Goal: Task Accomplishment & Management: Complete application form

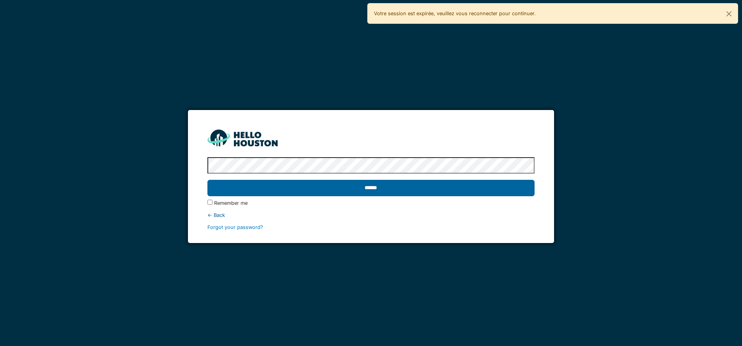
click at [380, 193] on input "******" at bounding box center [370, 188] width 327 height 16
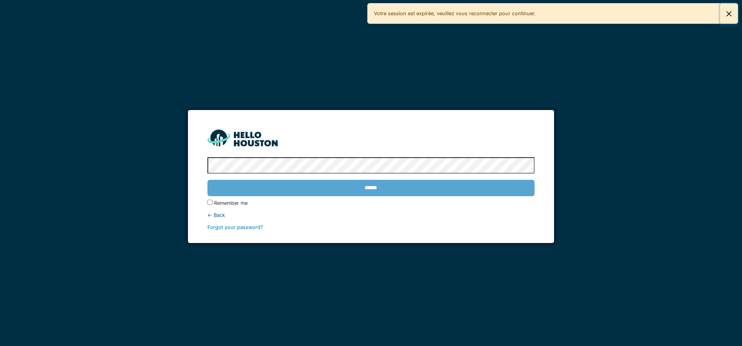
click at [727, 12] on button "Close" at bounding box center [729, 14] width 18 height 21
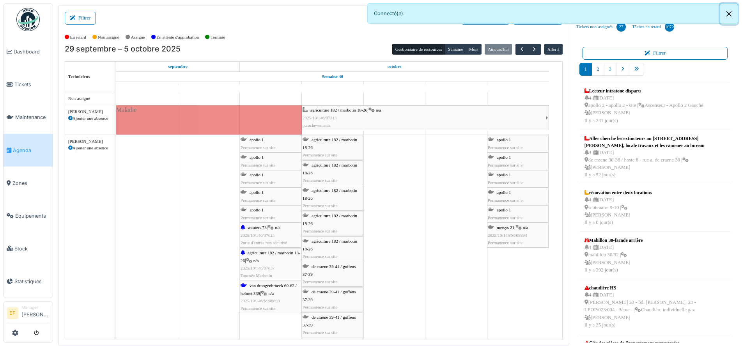
click at [730, 12] on button "Close" at bounding box center [729, 14] width 18 height 21
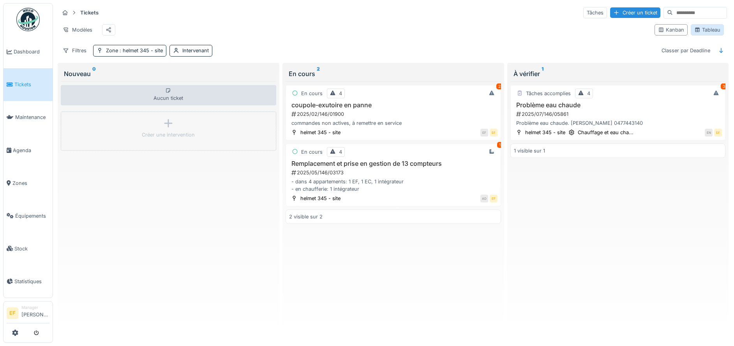
click at [711, 34] on div "Tableau" at bounding box center [708, 29] width 26 height 7
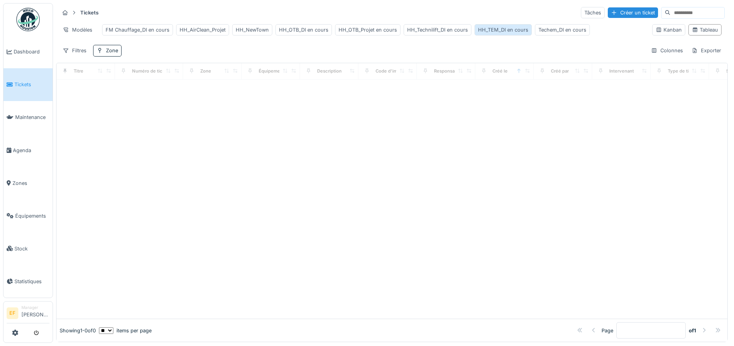
click at [494, 30] on div "HH_TEM_DI en cours" at bounding box center [503, 29] width 50 height 7
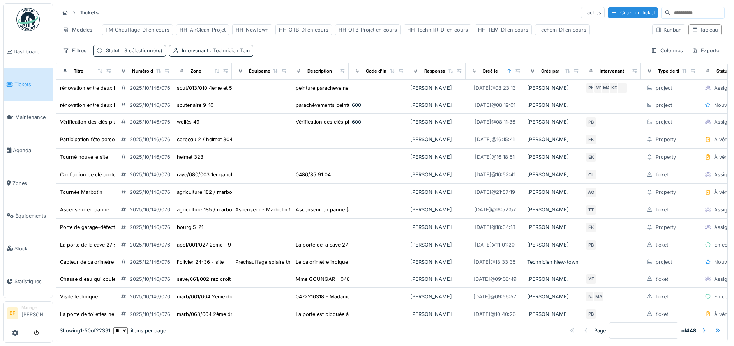
click at [145, 53] on span ": 3 sélectionné(s)" at bounding box center [141, 51] width 43 height 6
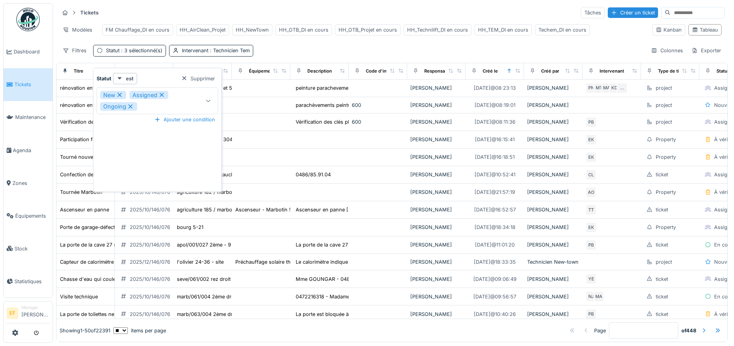
drag, startPoint x: 203, startPoint y: 81, endPoint x: 250, endPoint y: 61, distance: 51.1
click at [203, 81] on div "Supprimer" at bounding box center [198, 78] width 40 height 11
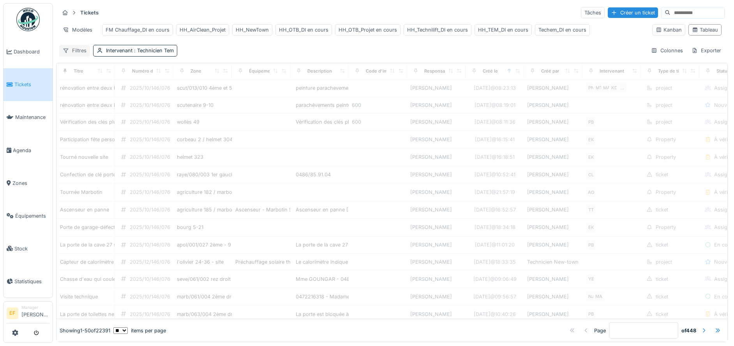
click at [78, 56] on div "Filtres" at bounding box center [74, 50] width 31 height 11
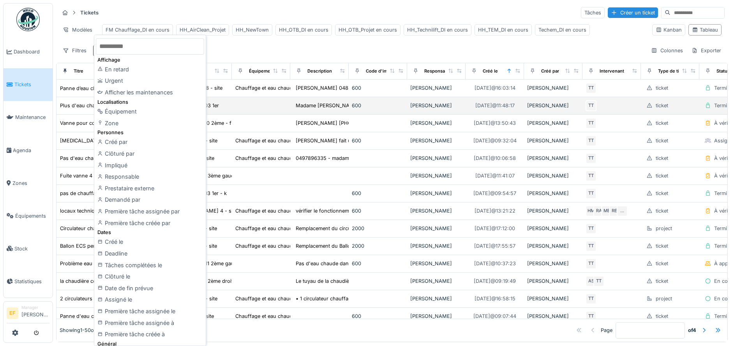
click at [110, 121] on div "Zone" at bounding box center [150, 123] width 108 height 12
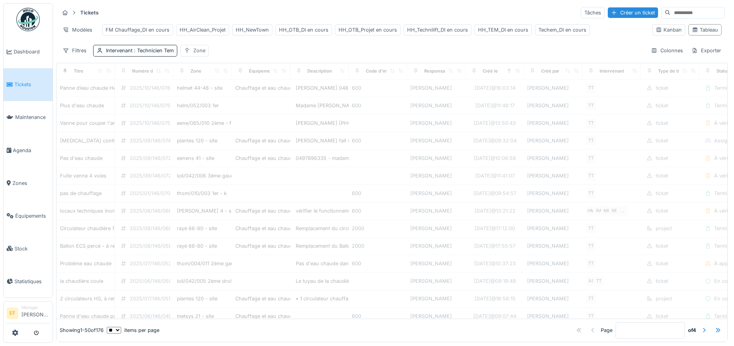
click at [196, 54] on div "Zone" at bounding box center [199, 50] width 12 height 7
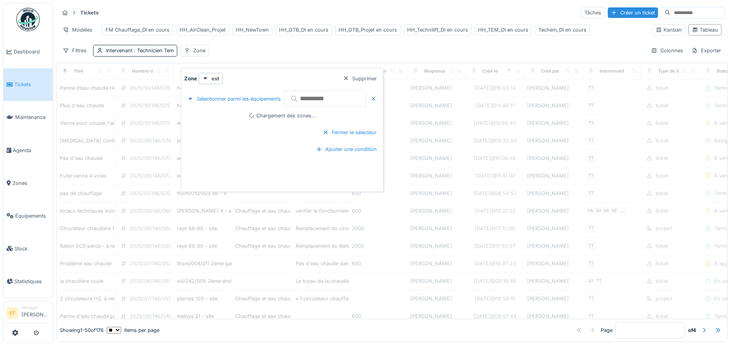
click at [335, 101] on input "text" at bounding box center [325, 98] width 82 height 16
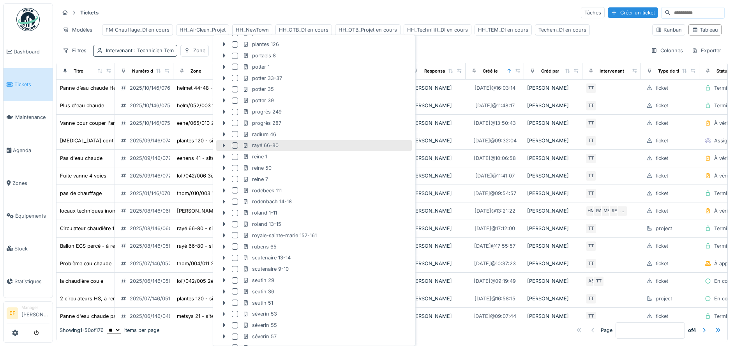
scroll to position [1559, 0]
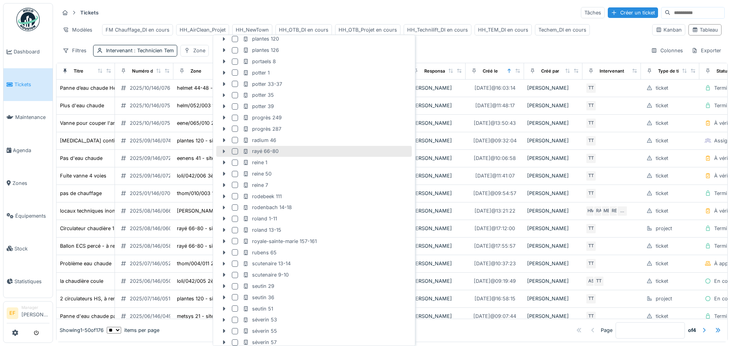
type input "*******"
click at [222, 150] on icon at bounding box center [224, 151] width 6 height 5
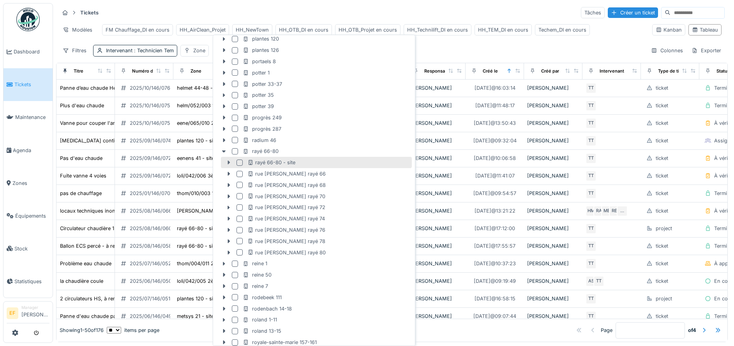
click at [228, 162] on icon at bounding box center [229, 162] width 6 height 5
click at [239, 163] on div at bounding box center [240, 162] width 6 height 6
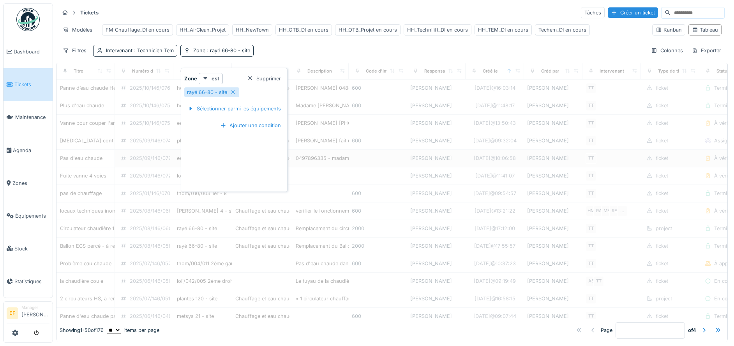
scroll to position [0, 0]
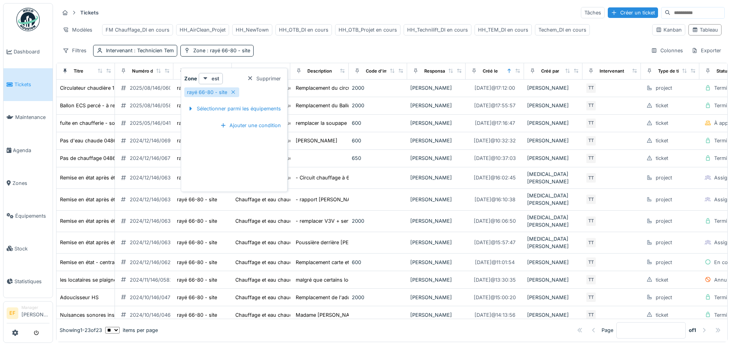
click at [324, 54] on div "Filtres Intervenant : Technicien Tem Zone : rayé 66-80 - site Colonnes Exporter" at bounding box center [392, 50] width 666 height 11
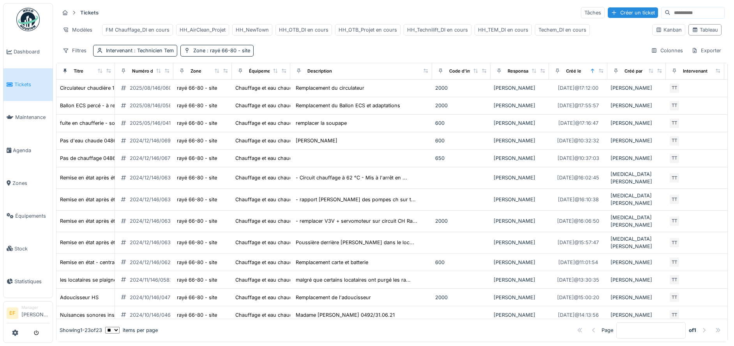
drag, startPoint x: 341, startPoint y: 78, endPoint x: 425, endPoint y: 81, distance: 83.5
click at [425, 76] on div "Description" at bounding box center [361, 71] width 135 height 10
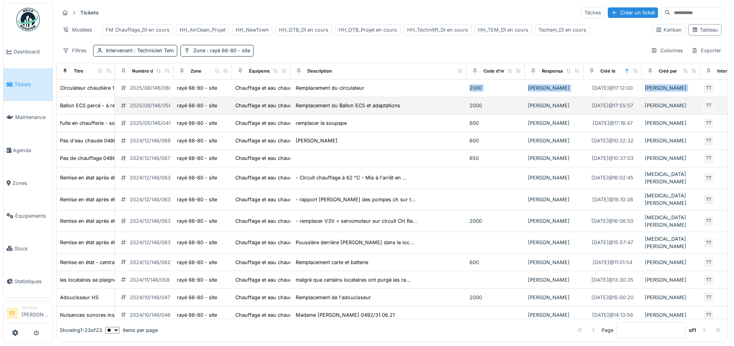
drag, startPoint x: 426, startPoint y: 79, endPoint x: 461, endPoint y: 119, distance: 52.5
click at [461, 119] on table "Titre Numéro de ticket Zone Équipement Description Code d'imputation Responsabl…" at bounding box center [613, 289] width 1112 height 452
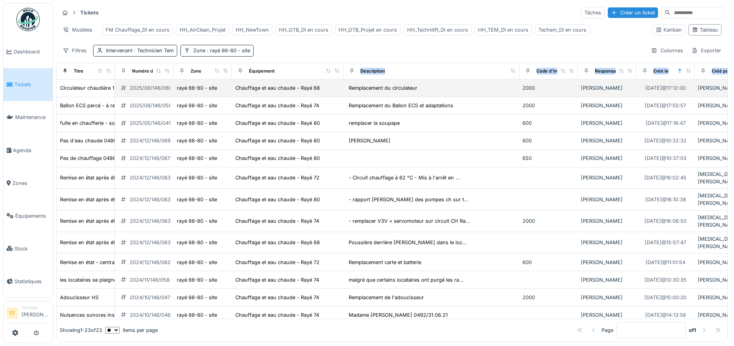
drag, startPoint x: 282, startPoint y: 79, endPoint x: 335, endPoint y: 96, distance: 55.8
click at [335, 96] on table "Titre Numéro de ticket Zone Équipement Description Code d'imputation Responsabl…" at bounding box center [639, 289] width 1165 height 452
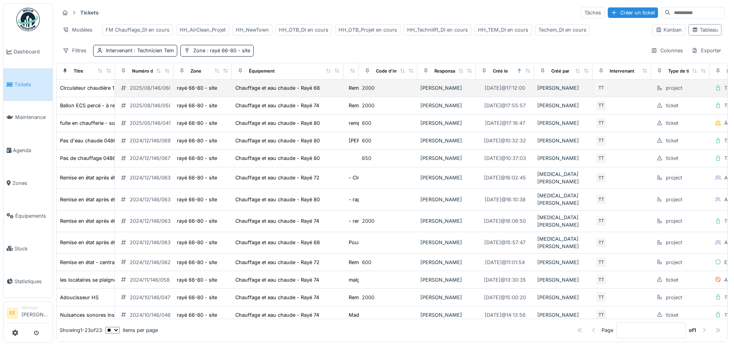
drag, startPoint x: 343, startPoint y: 83, endPoint x: 287, endPoint y: 87, distance: 55.9
click at [287, 87] on table "Titre Numéro de ticket Zone Équipement Description Code d'imputation Responsabl…" at bounding box center [559, 289] width 1004 height 452
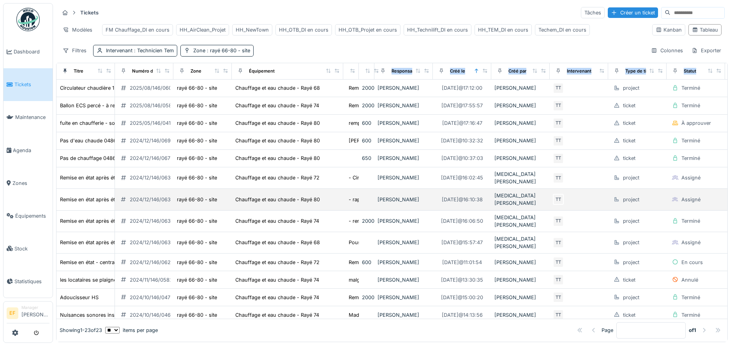
click at [159, 202] on div "2024/12/146/06368" at bounding box center [153, 199] width 47 height 7
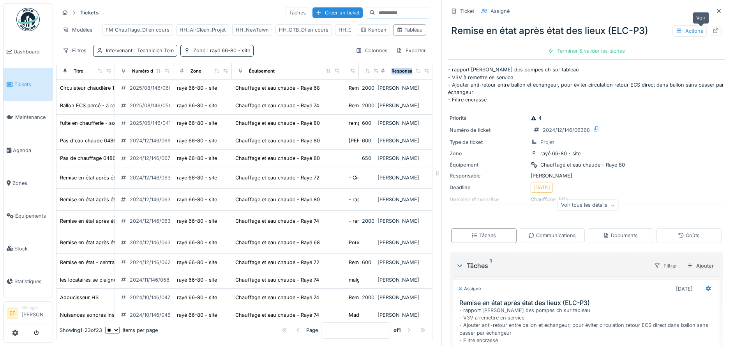
click at [713, 34] on div at bounding box center [716, 30] width 6 height 7
click at [716, 9] on icon at bounding box center [719, 11] width 6 height 5
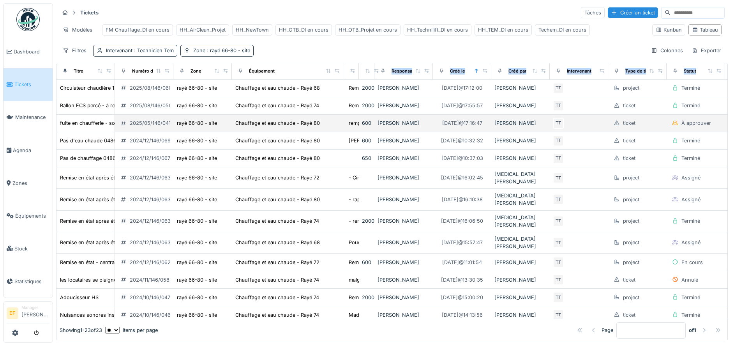
click at [160, 127] on div "2025/05/146/04141" at bounding box center [153, 122] width 46 height 7
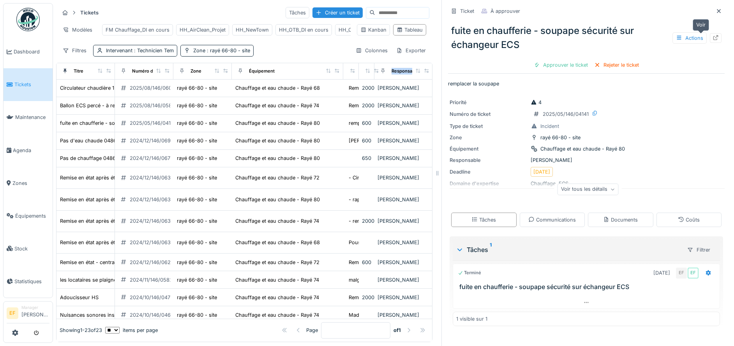
click at [713, 39] on icon at bounding box center [716, 37] width 6 height 5
click at [146, 144] on div "2024/12/146/06921" at bounding box center [153, 140] width 46 height 7
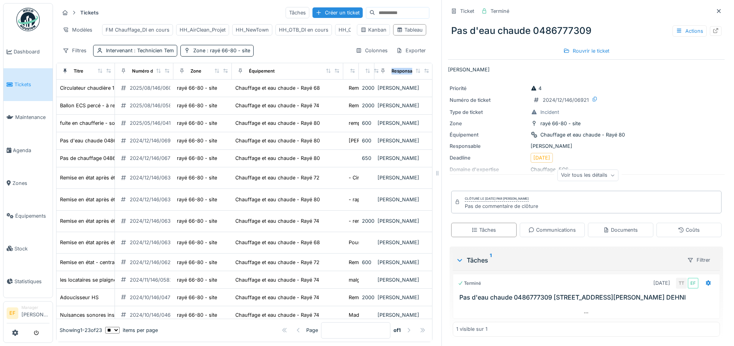
click at [713, 30] on icon at bounding box center [716, 30] width 6 height 5
click at [145, 162] on div "2024/12/146/06715" at bounding box center [153, 157] width 46 height 7
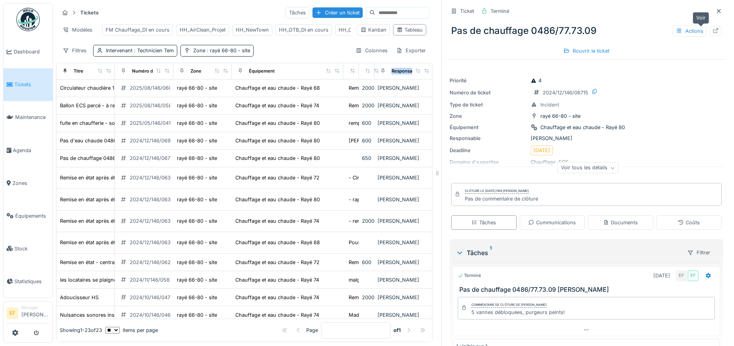
click at [714, 29] on icon at bounding box center [716, 30] width 5 height 5
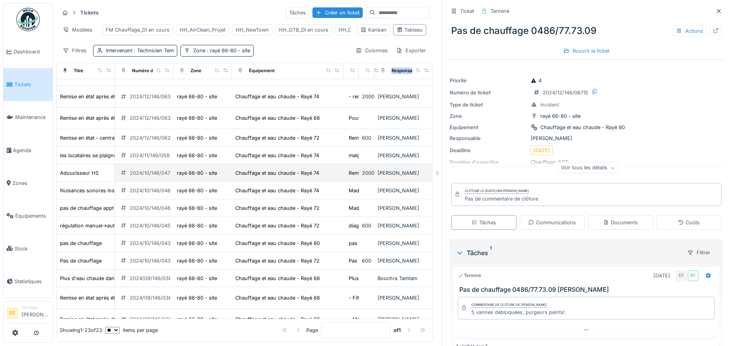
scroll to position [146, 0]
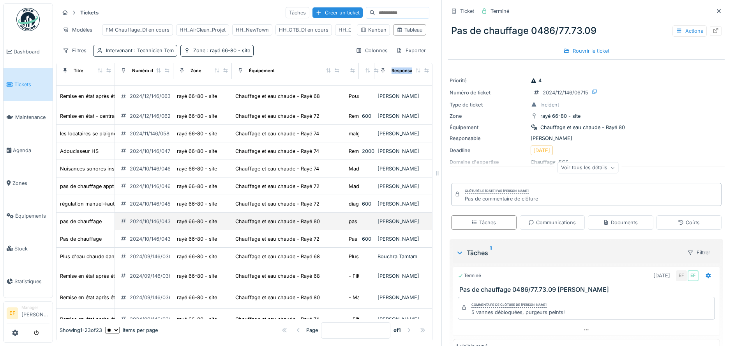
click at [144, 218] on div "2024/10/146/04396" at bounding box center [153, 221] width 47 height 7
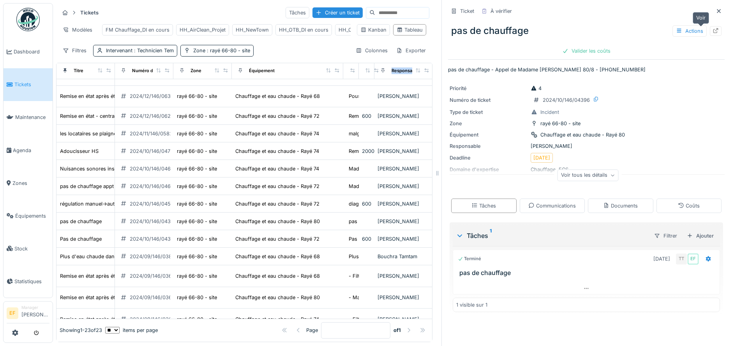
click at [713, 34] on div at bounding box center [716, 30] width 6 height 7
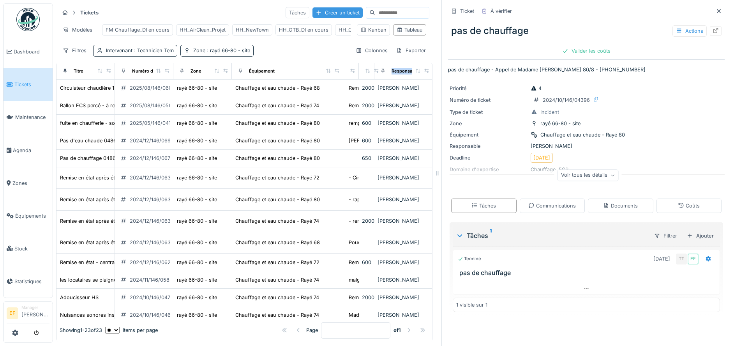
click at [313, 11] on div "Créer un ticket" at bounding box center [338, 12] width 50 height 11
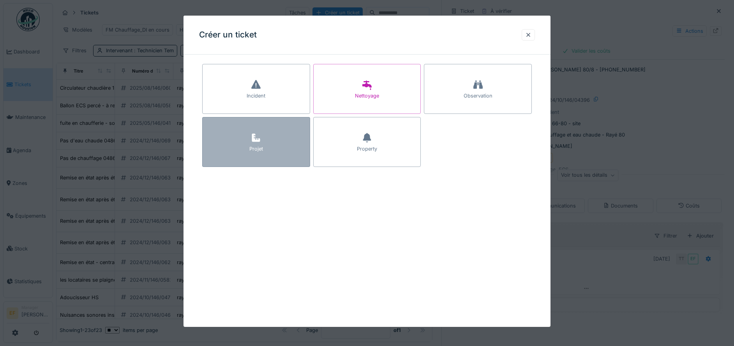
click at [269, 141] on div "Projet" at bounding box center [256, 142] width 108 height 50
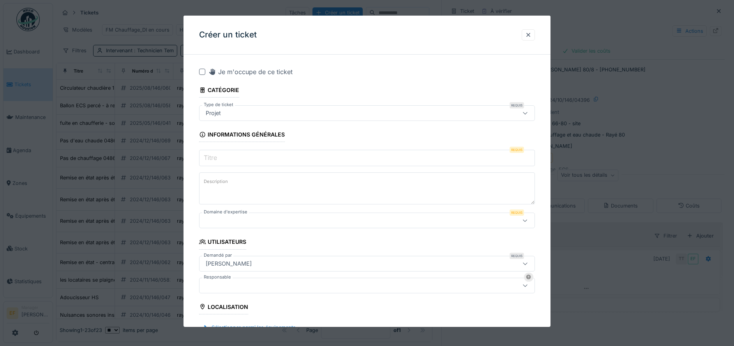
click at [224, 159] on input "Titre" at bounding box center [367, 158] width 336 height 16
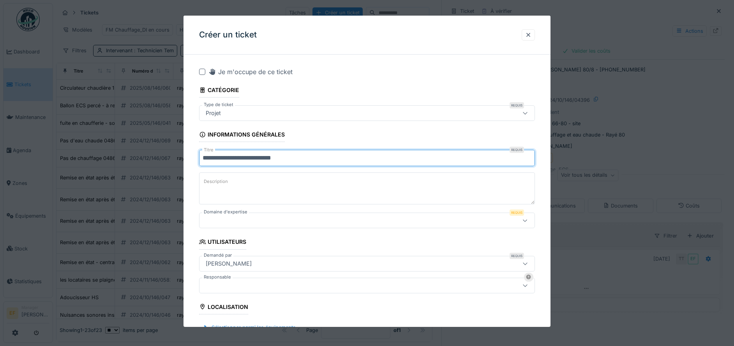
type input "**********"
click at [229, 183] on label "Description" at bounding box center [215, 182] width 27 height 10
click at [229, 183] on textarea "Description" at bounding box center [367, 188] width 336 height 32
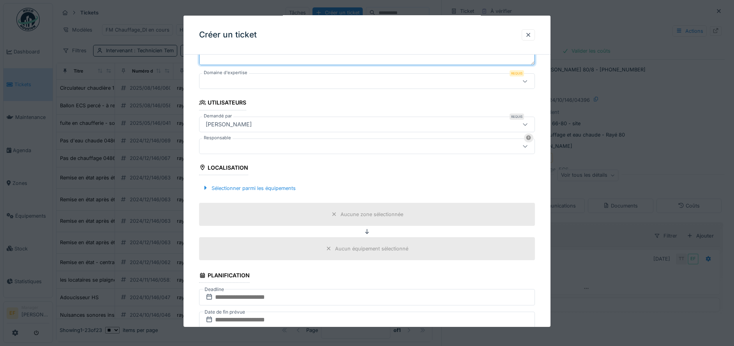
scroll to position [146, 0]
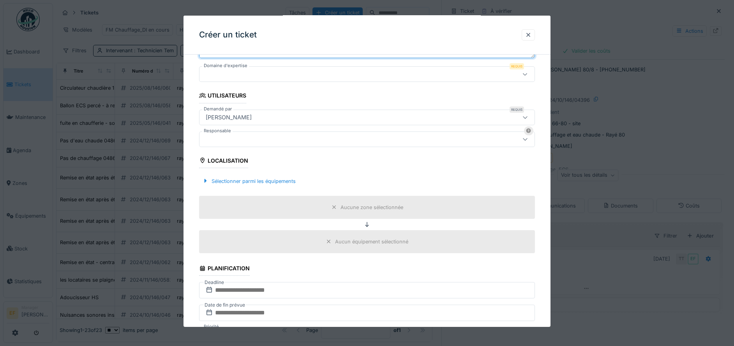
type textarea "**********"
click at [240, 73] on div at bounding box center [348, 74] width 290 height 9
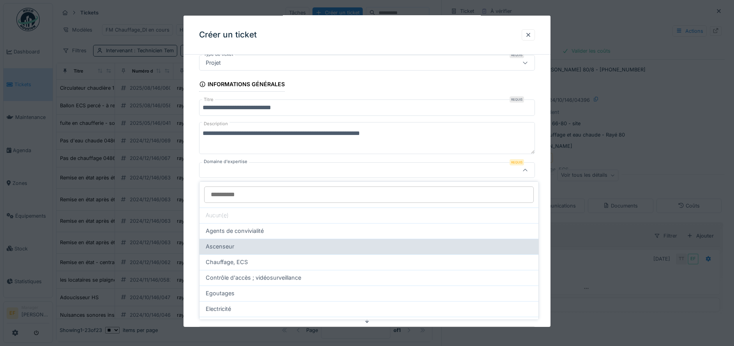
scroll to position [49, 0]
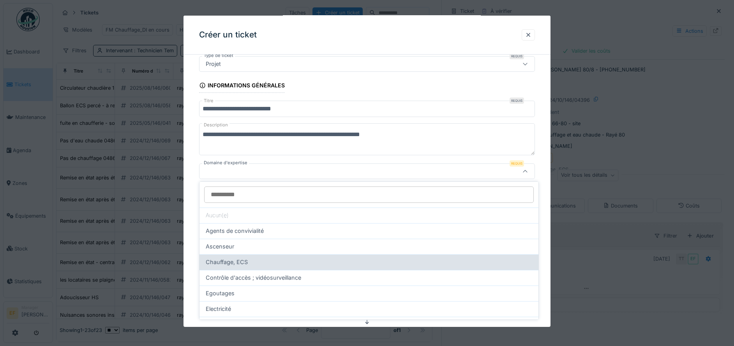
click at [229, 259] on span "Chauffage, ECS" at bounding box center [227, 262] width 42 height 9
type input "***"
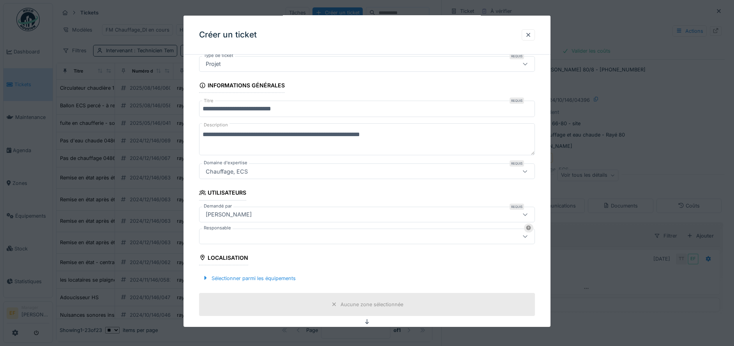
click at [260, 240] on div at bounding box center [348, 236] width 290 height 9
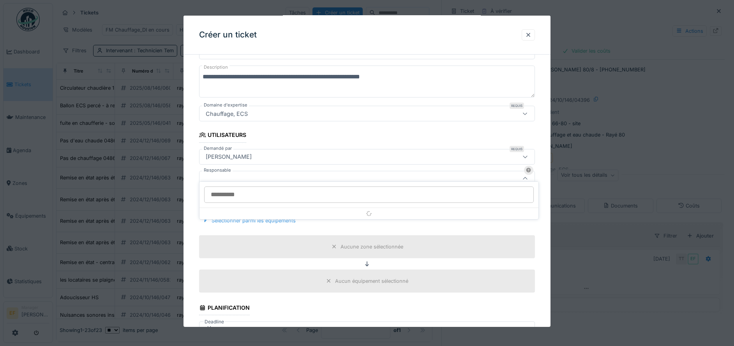
scroll to position [114, 0]
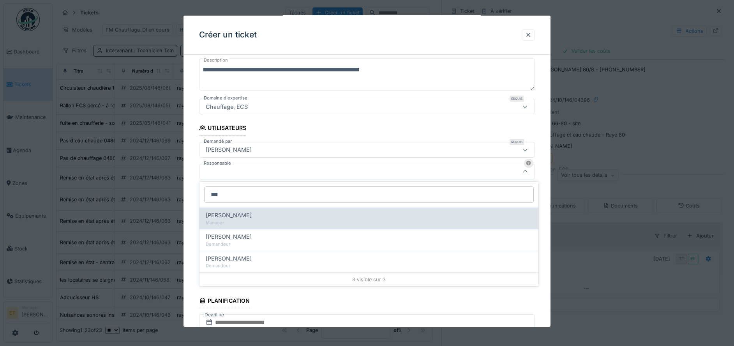
type input "***"
click at [337, 218] on div "[PERSON_NAME]" at bounding box center [369, 215] width 327 height 9
type input "****"
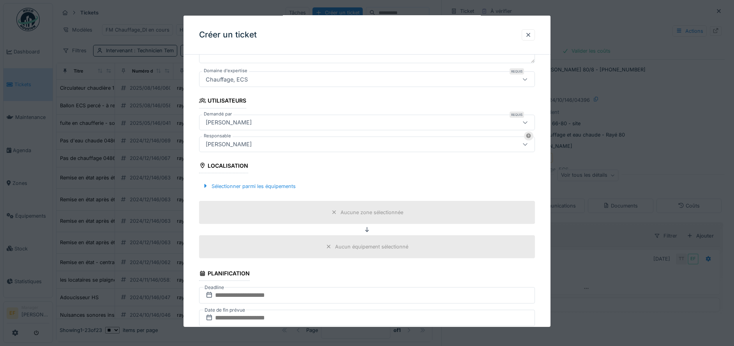
scroll to position [163, 0]
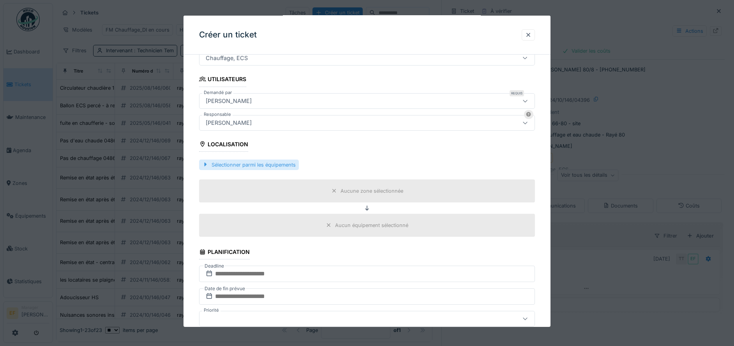
click at [250, 162] on div "Sélectionner parmi les équipements" at bounding box center [249, 164] width 100 height 11
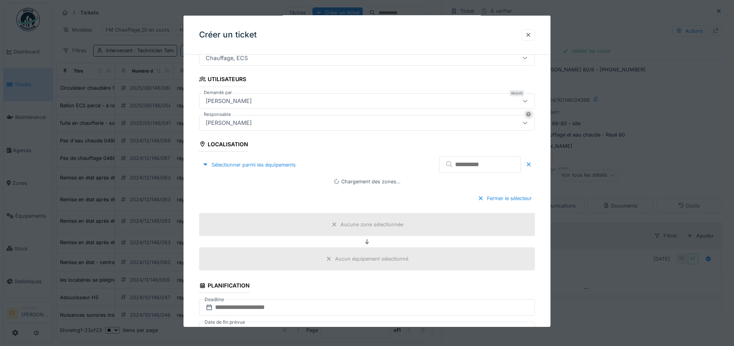
click at [460, 160] on input "text" at bounding box center [480, 164] width 82 height 16
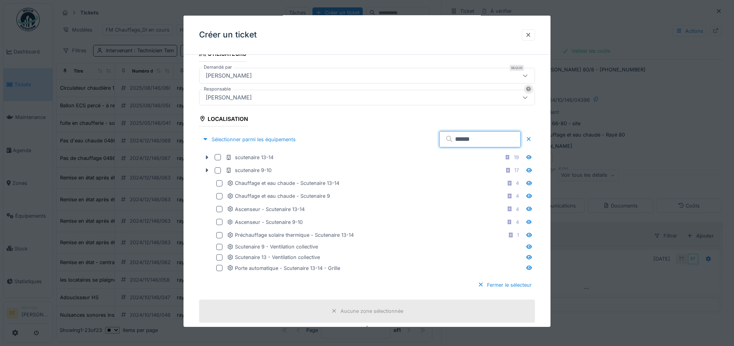
scroll to position [187, 0]
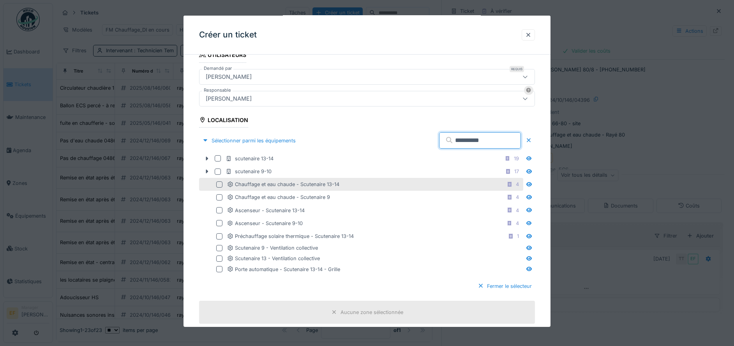
type input "**********"
click at [216, 185] on div "Chauffage et eau chaude - Scutenaire 13-14 4" at bounding box center [361, 184] width 324 height 13
click at [219, 185] on div at bounding box center [219, 184] width 6 height 6
click at [235, 140] on div "Sélectionner parmi les équipements" at bounding box center [249, 140] width 100 height 11
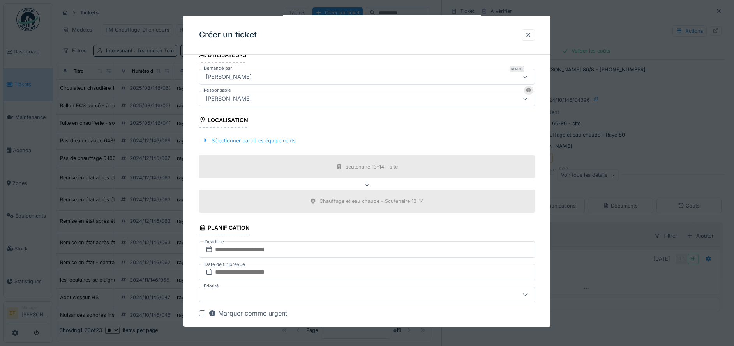
scroll to position [235, 0]
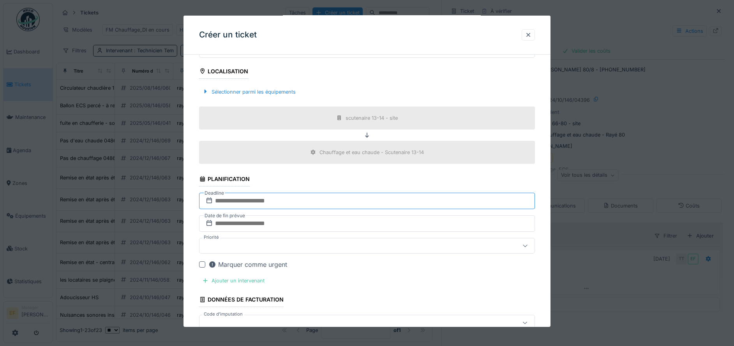
click at [251, 201] on input "text" at bounding box center [367, 201] width 336 height 16
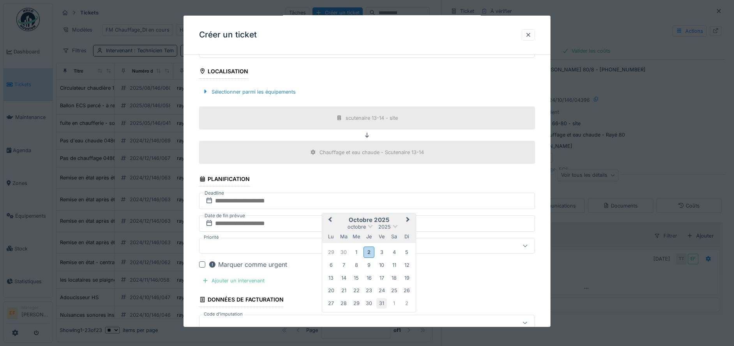
click at [379, 304] on div "31" at bounding box center [382, 303] width 11 height 11
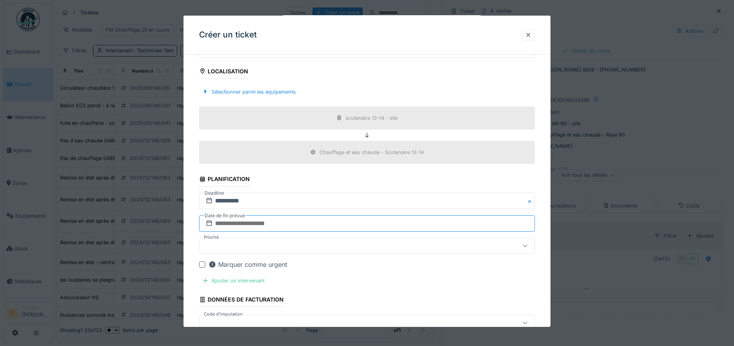
drag, startPoint x: 230, startPoint y: 224, endPoint x: 236, endPoint y: 225, distance: 5.9
click at [230, 224] on input "text" at bounding box center [367, 223] width 336 height 16
click at [381, 189] on div "24" at bounding box center [382, 189] width 11 height 11
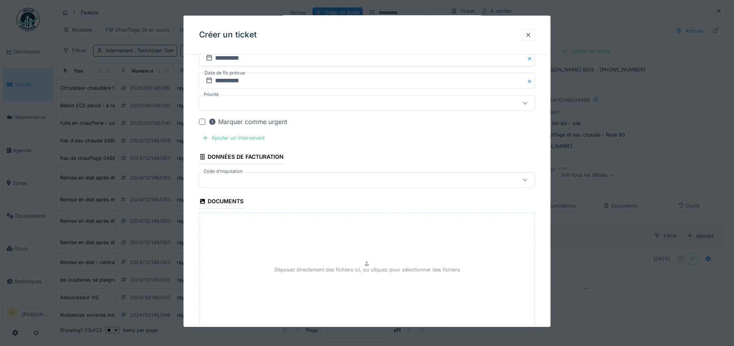
scroll to position [382, 0]
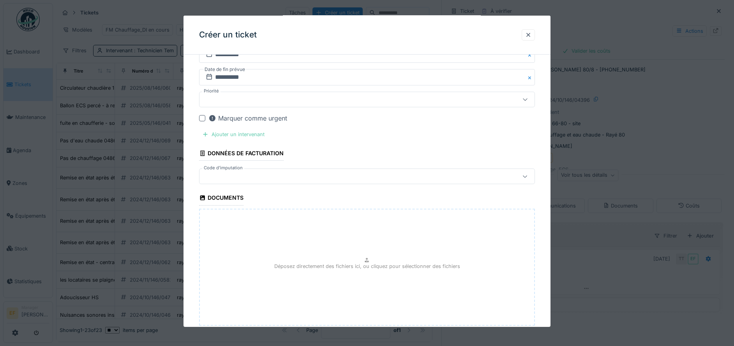
click at [244, 134] on div "Ajouter un intervenant" at bounding box center [233, 134] width 69 height 11
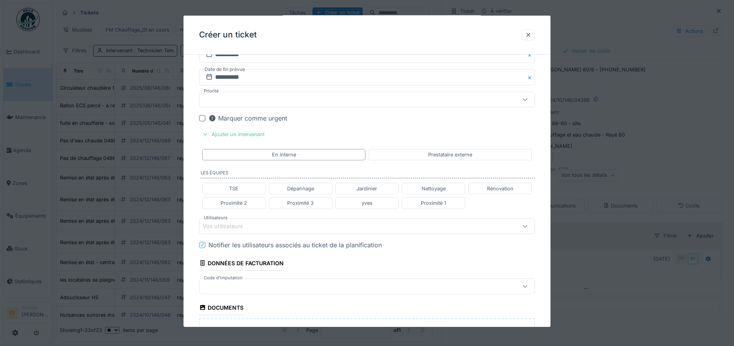
click at [232, 230] on div "Vos utilisateurs" at bounding box center [228, 226] width 51 height 9
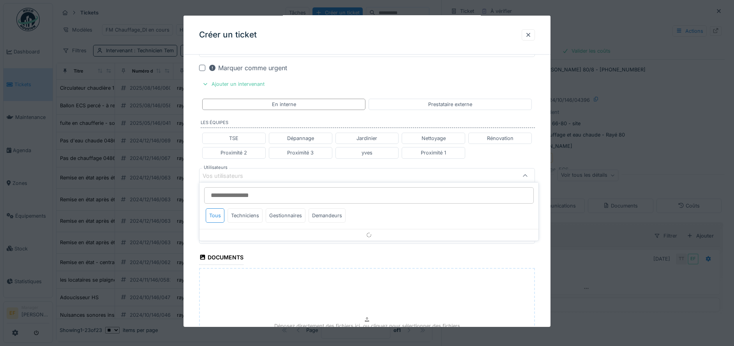
scroll to position [436, 0]
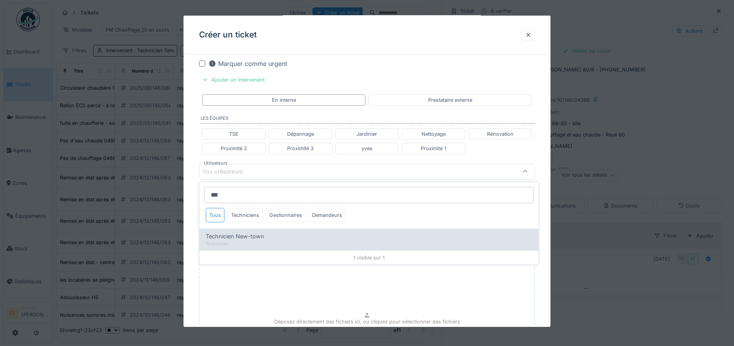
type input "***"
click at [252, 239] on span "Technicien New-town" at bounding box center [235, 236] width 58 height 9
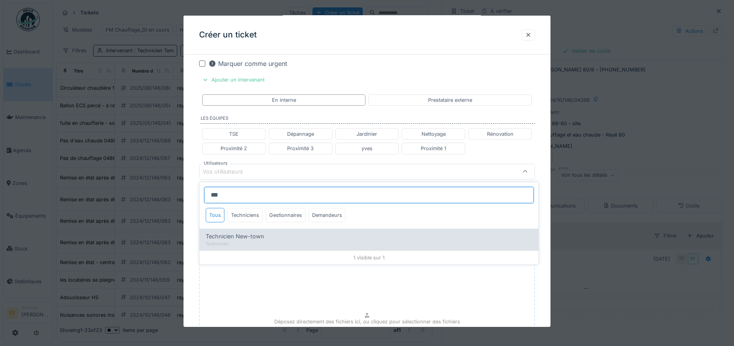
type input "*****"
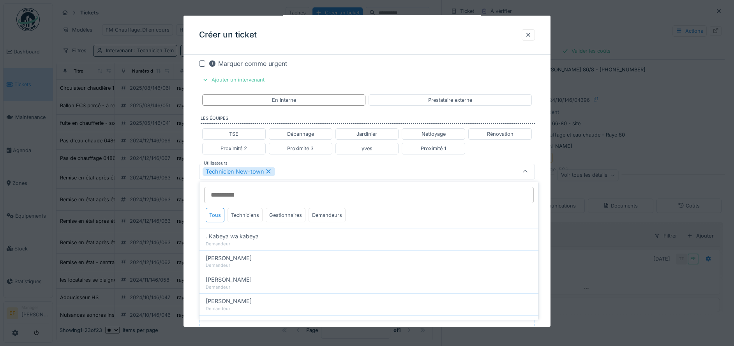
click at [302, 169] on div "Technicien New-town" at bounding box center [348, 171] width 290 height 9
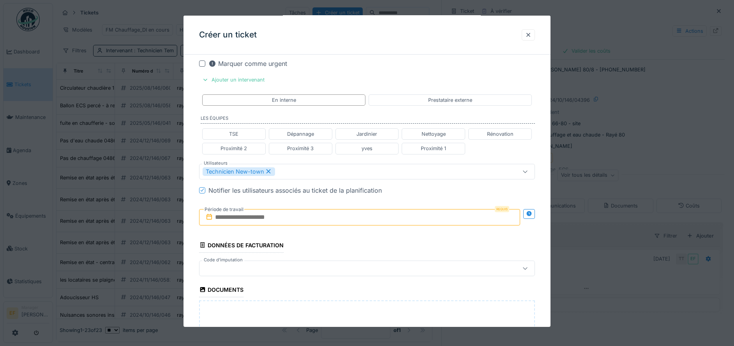
click at [245, 218] on input "text" at bounding box center [359, 217] width 321 height 16
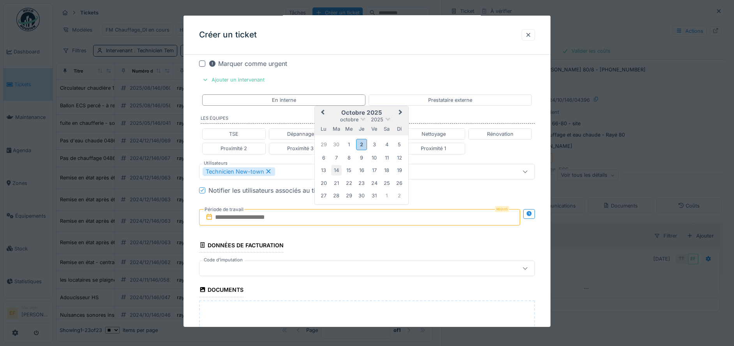
drag, startPoint x: 324, startPoint y: 170, endPoint x: 334, endPoint y: 166, distance: 10.2
click at [324, 170] on div "13" at bounding box center [323, 170] width 11 height 11
click at [373, 182] on div "24" at bounding box center [374, 183] width 11 height 11
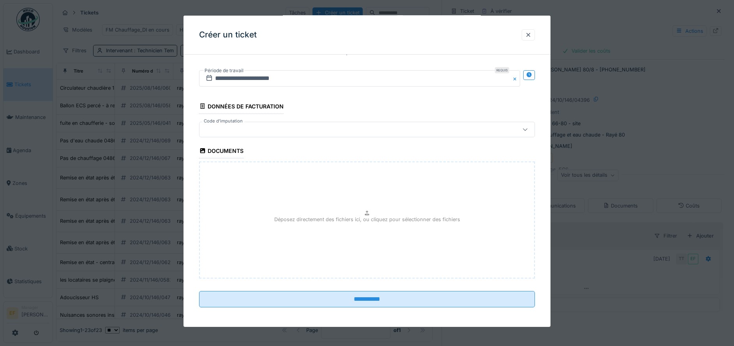
scroll to position [577, 0]
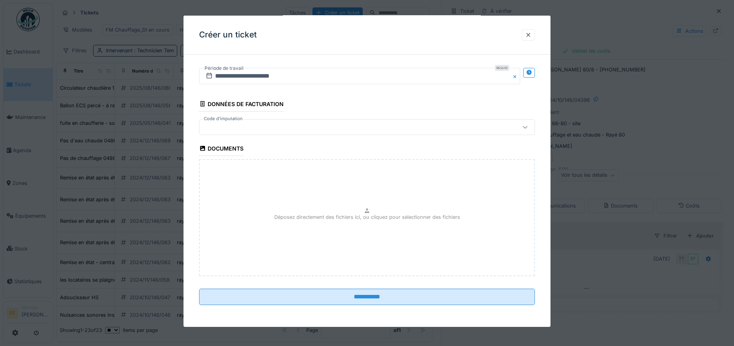
click at [244, 127] on div at bounding box center [348, 127] width 290 height 9
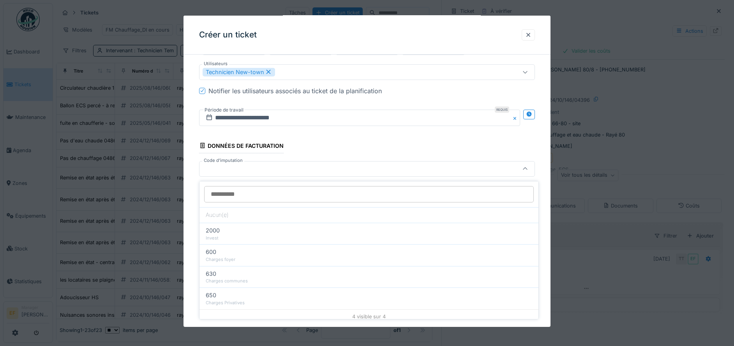
scroll to position [533, 0]
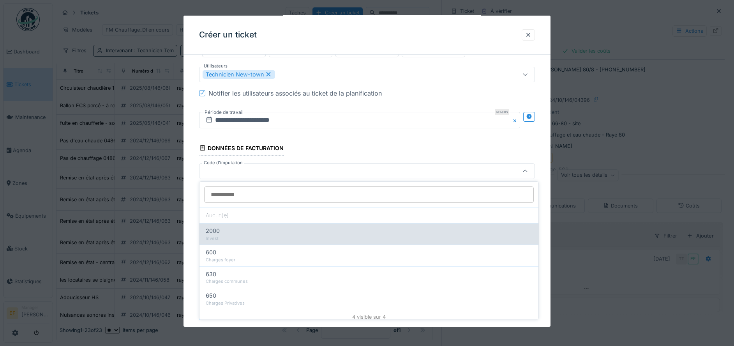
click at [236, 235] on div "Invest" at bounding box center [369, 238] width 327 height 7
type input "***"
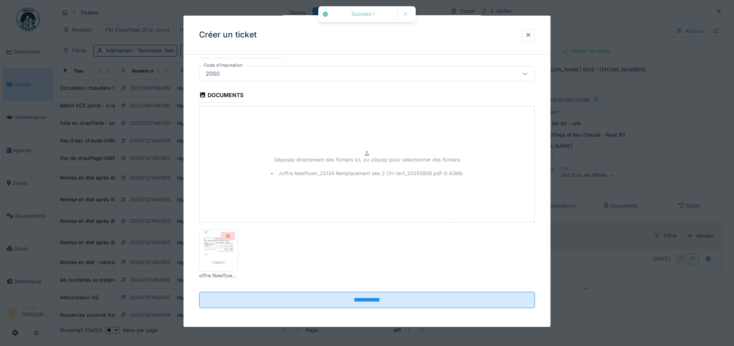
scroll to position [634, 0]
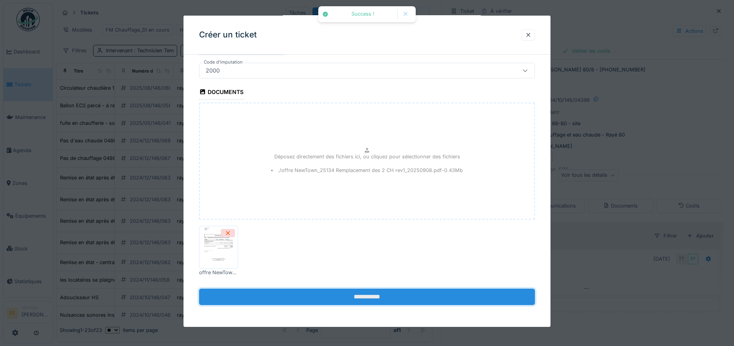
click at [377, 301] on input "**********" at bounding box center [367, 296] width 336 height 16
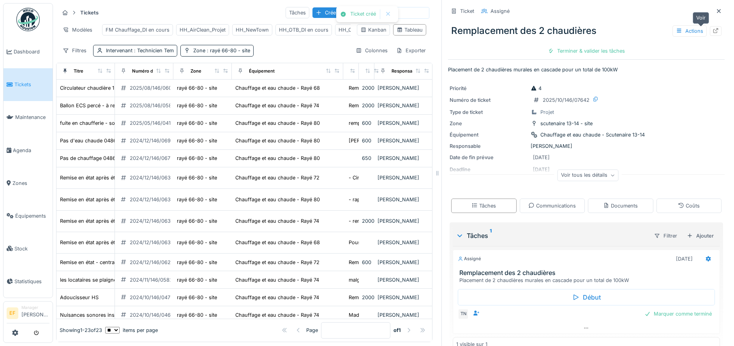
click at [713, 32] on icon at bounding box center [716, 30] width 6 height 5
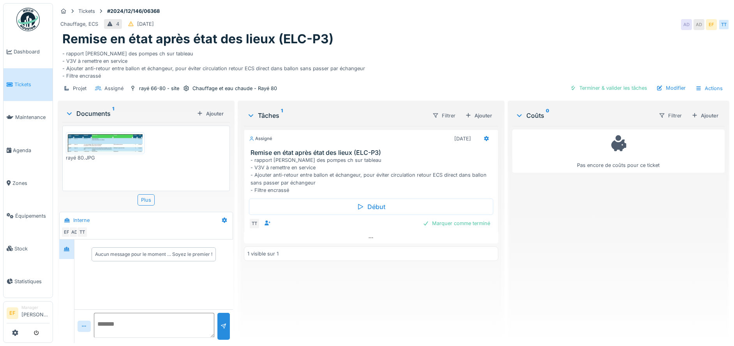
click at [404, 62] on div "- rapport [PERSON_NAME] des pompes ch sur tableau - V3V à remettre en service -…" at bounding box center [393, 63] width 663 height 33
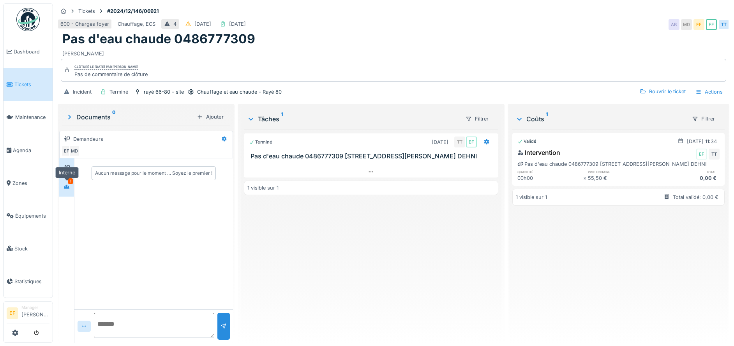
click at [69, 186] on icon at bounding box center [67, 186] width 6 height 5
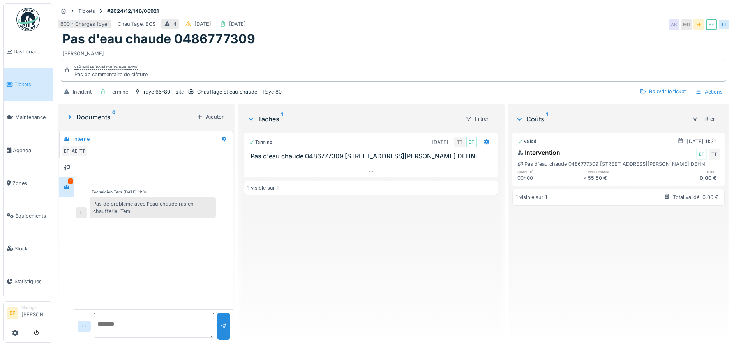
click at [168, 211] on div "Pas de problème avec l'eau chaude ras en chaufferie. Tem" at bounding box center [153, 207] width 126 height 21
drag, startPoint x: 165, startPoint y: 237, endPoint x: 193, endPoint y: 235, distance: 28.9
click at [166, 236] on div "Technicien Tem 27/12/2024 11:34 Pas de problème avec l'eau chaude ras en chauff…" at bounding box center [153, 233] width 159 height 151
drag, startPoint x: 414, startPoint y: 243, endPoint x: 439, endPoint y: 239, distance: 25.3
click at [415, 243] on div "Terminé 23/12/2024 TT EF Pas d'eau chaude 0486777309 Rue Jacques Rayé 78/7 Moha…" at bounding box center [371, 232] width 255 height 207
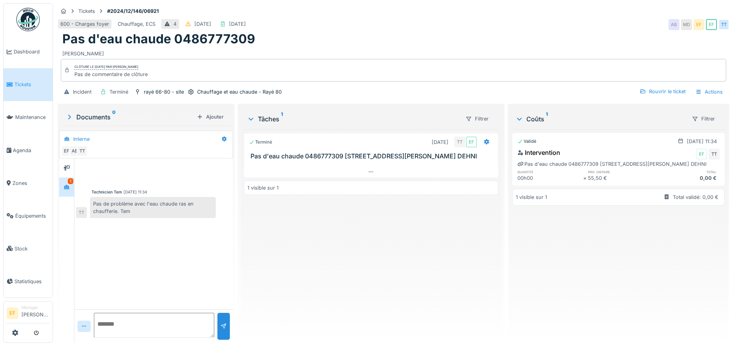
click at [402, 25] on div "600 - Charges foyer Chauffage, ECS 4 28/12/2024 27/12/2024 AB MD EF EF TT" at bounding box center [394, 25] width 672 height 14
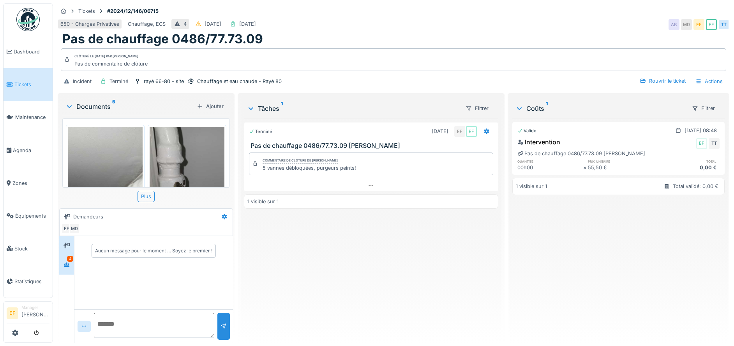
click at [69, 265] on icon at bounding box center [66, 264] width 5 height 4
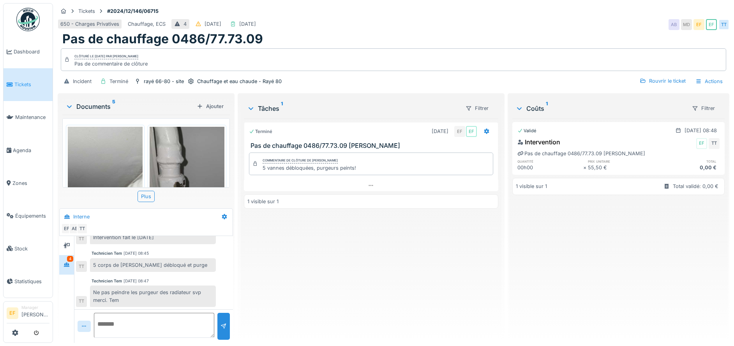
scroll to position [72, 0]
click at [350, 239] on div "Terminé [DATE] EF EF Pas de chauffage 0486/77.73.09 [PERSON_NAME] Commentaire d…" at bounding box center [371, 228] width 255 height 218
click at [378, 32] on div "Pas de chauffage 0486/77.73.09" at bounding box center [393, 39] width 663 height 15
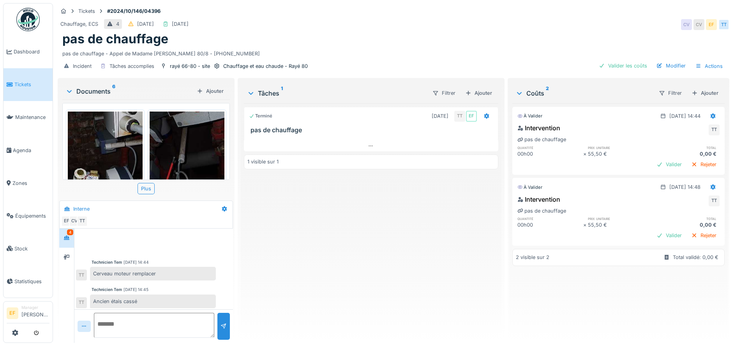
scroll to position [57, 0]
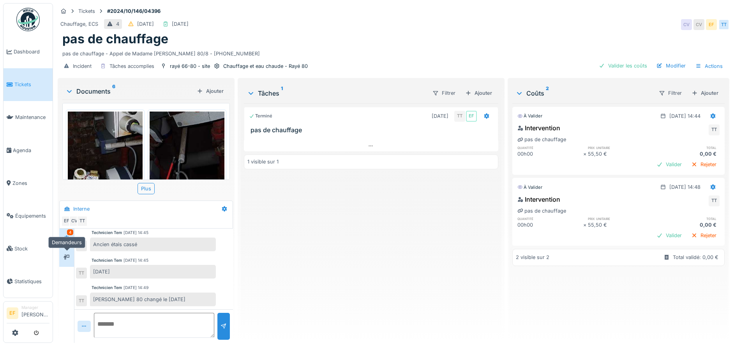
click at [68, 258] on icon at bounding box center [67, 257] width 6 height 5
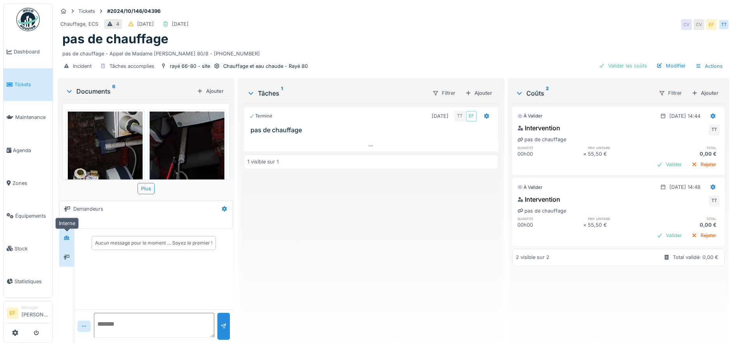
click at [66, 240] on div at bounding box center [67, 237] width 6 height 7
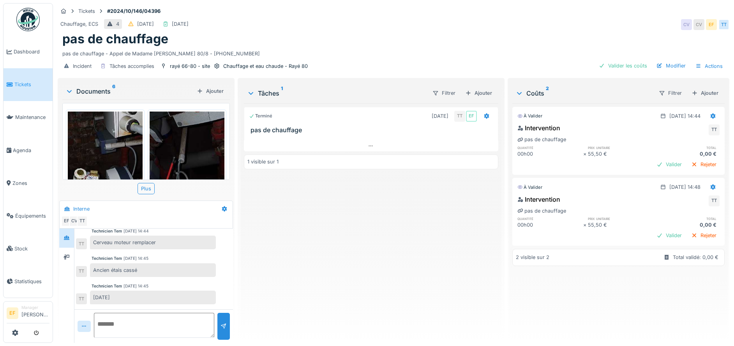
scroll to position [57, 0]
click at [301, 225] on div "Terminé 04/10/2024 TT EF pas de chauffage 1 visible sur 1" at bounding box center [371, 219] width 255 height 233
click at [294, 37] on div "pas de chauffage" at bounding box center [393, 39] width 663 height 15
